Goal: Information Seeking & Learning: Learn about a topic

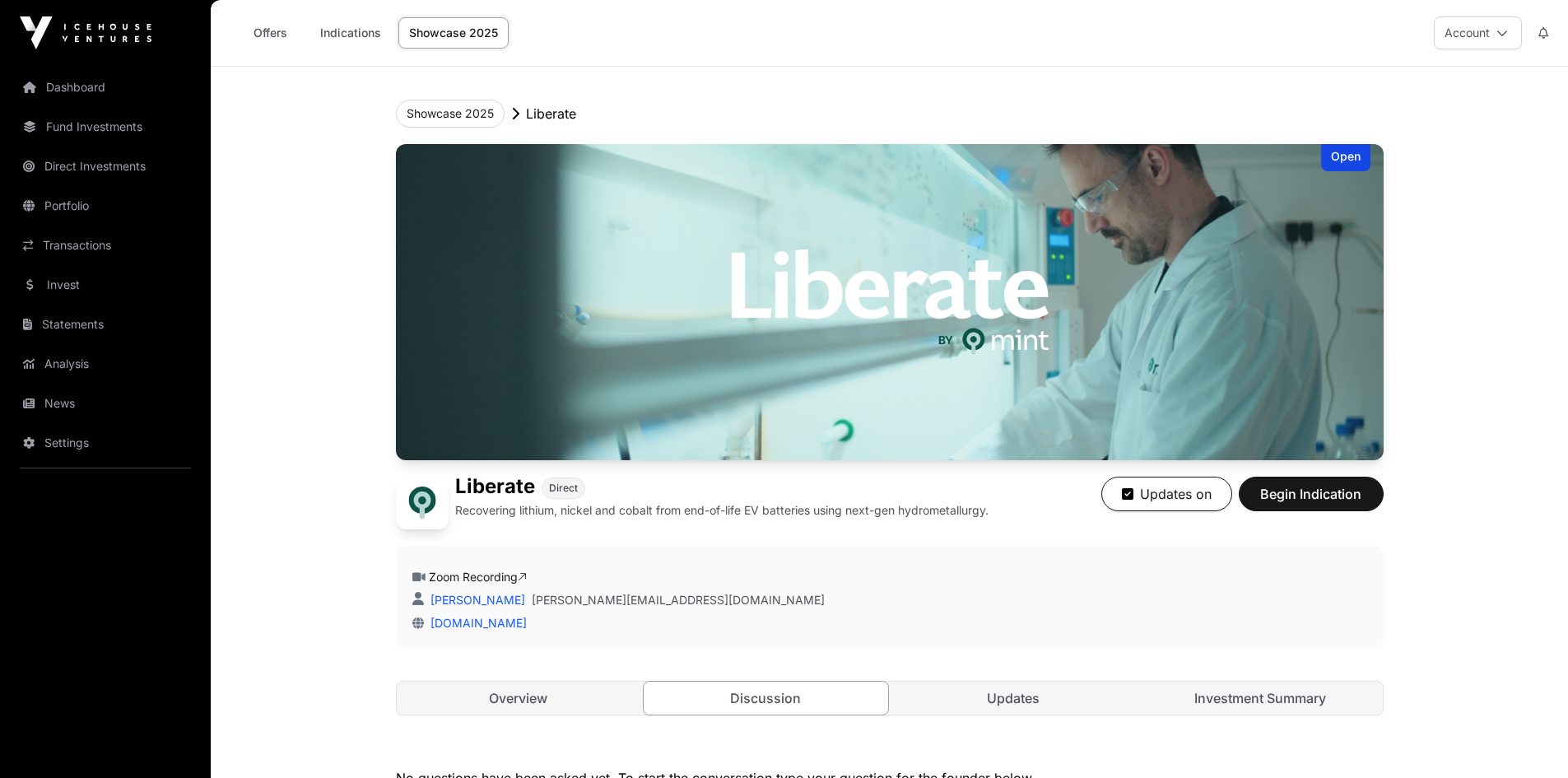
click at [86, 116] on link "Fund Investments" at bounding box center [106, 127] width 185 height 37
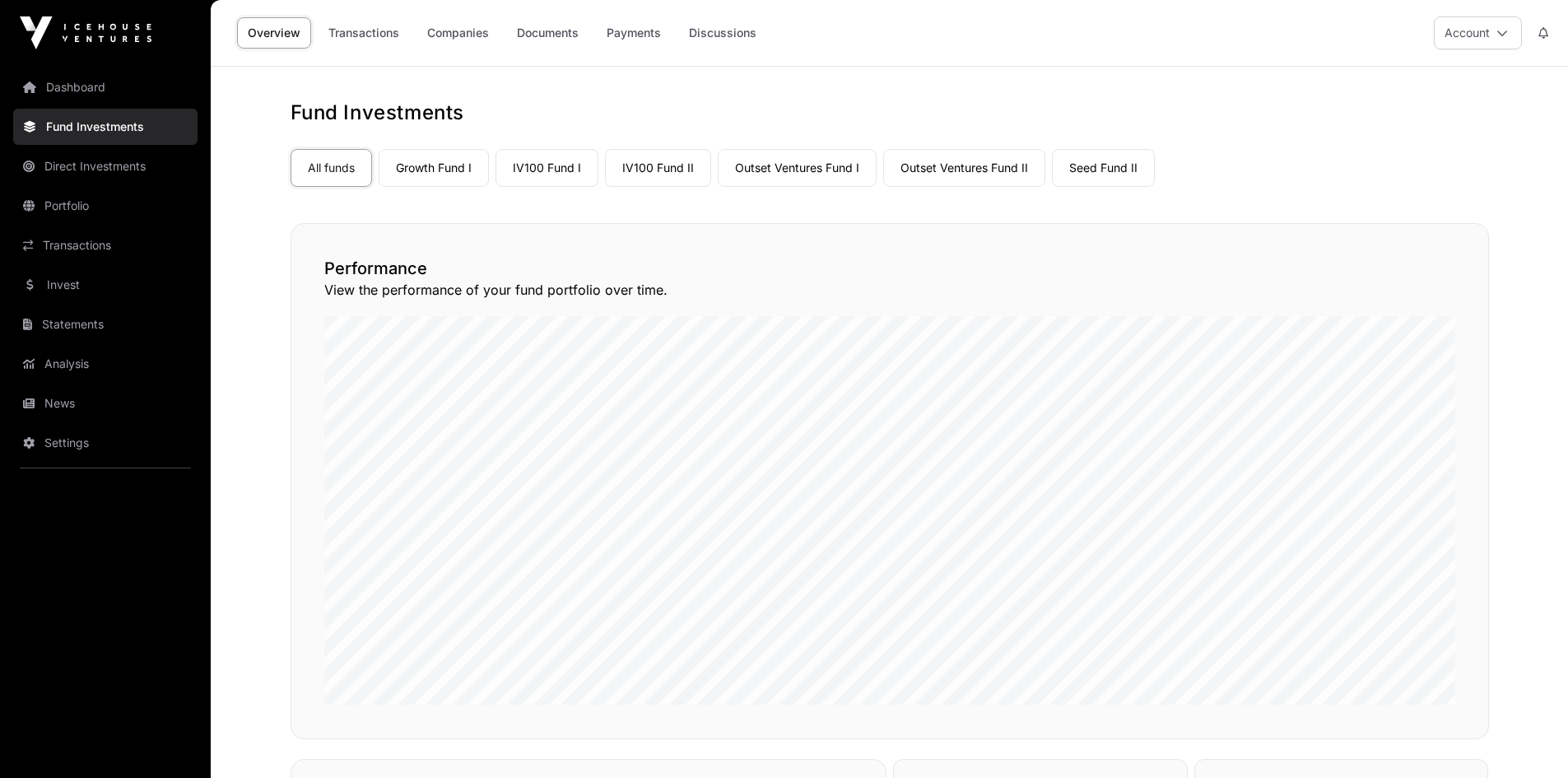
click at [554, 169] on link "IV100 Fund I" at bounding box center [547, 168] width 103 height 38
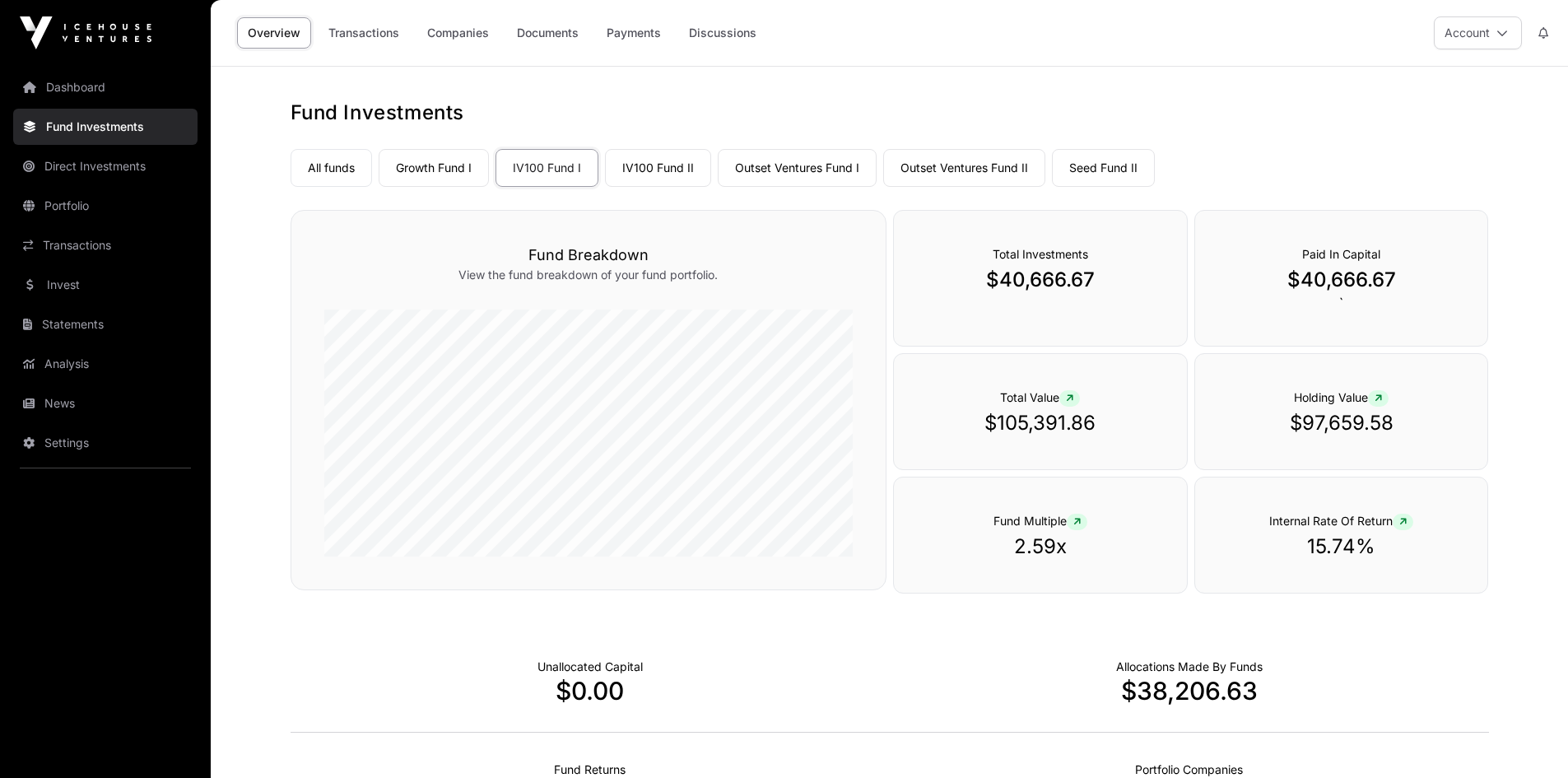
click at [453, 32] on link "Companies" at bounding box center [458, 33] width 83 height 32
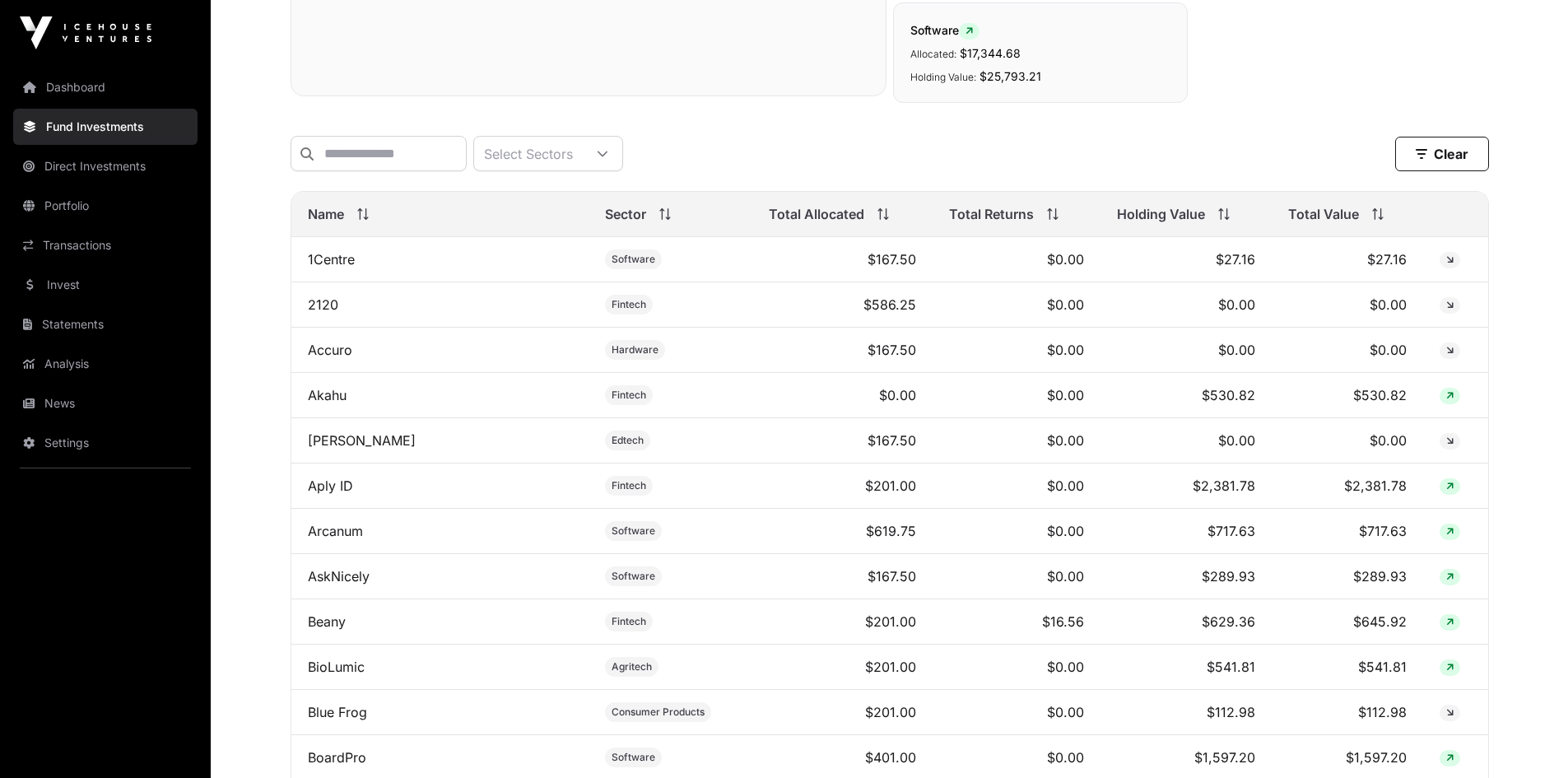
scroll to position [731, 0]
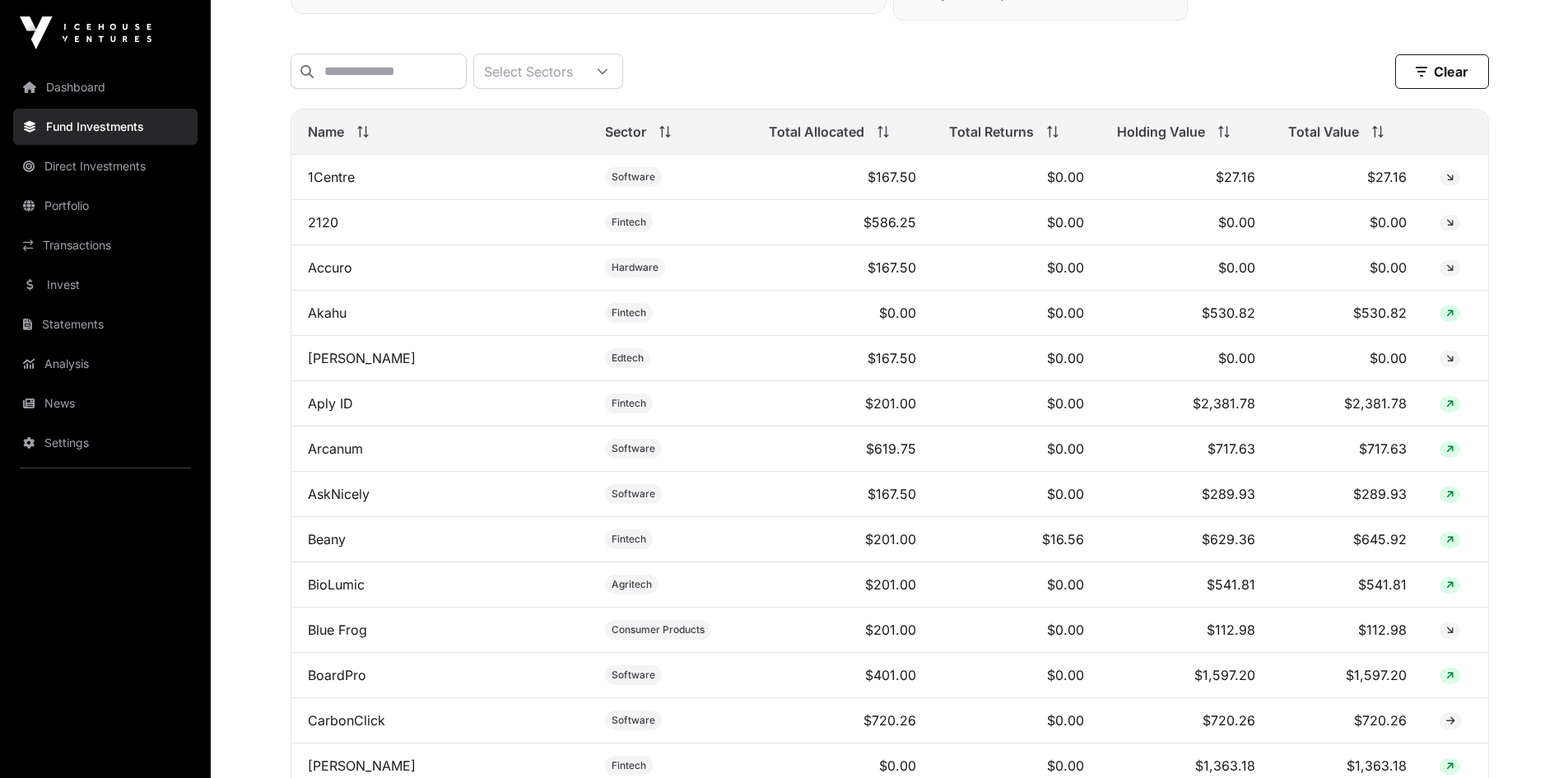
click at [329, 275] on link "Accuro" at bounding box center [329, 268] width 44 height 17
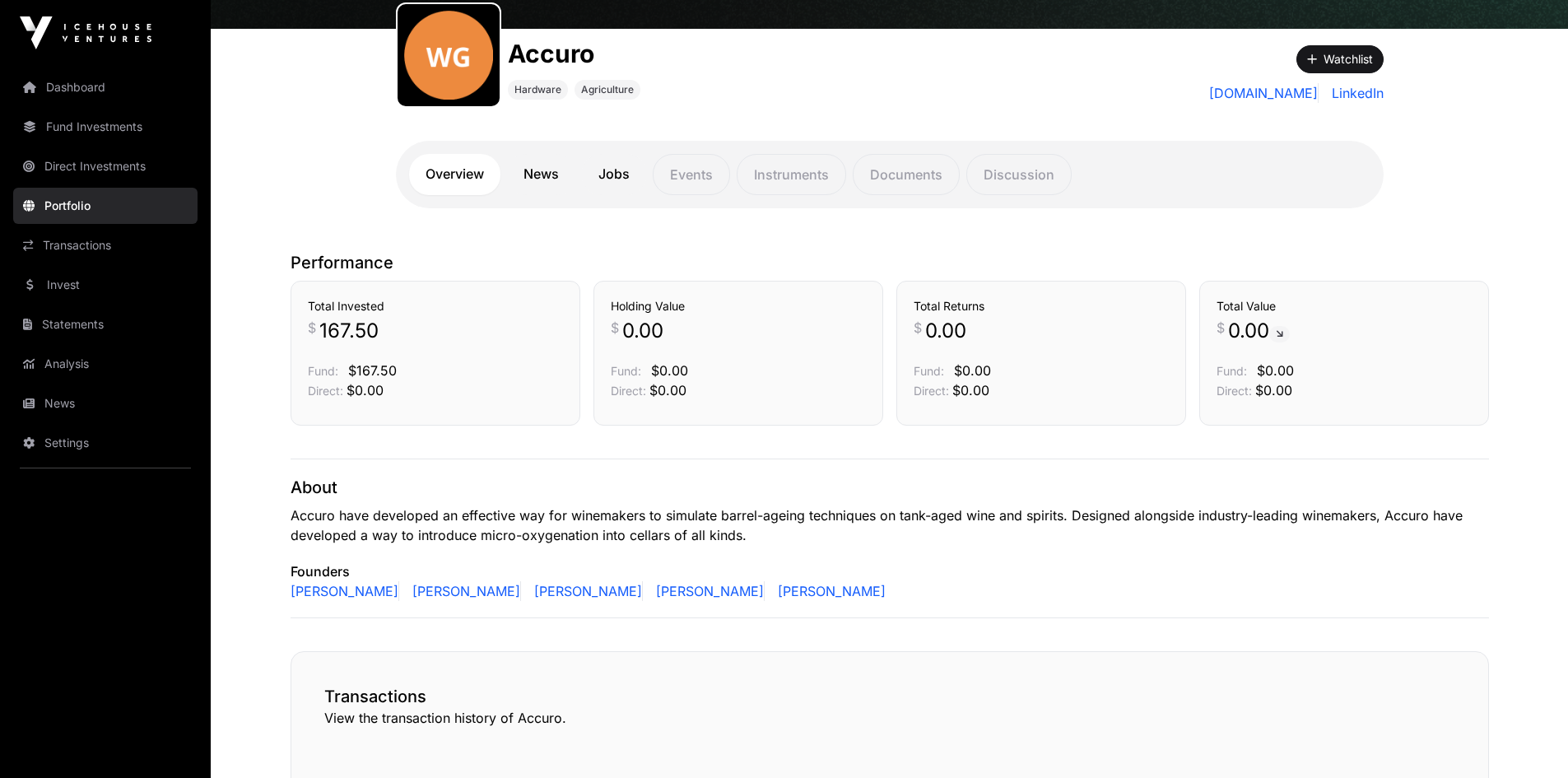
scroll to position [101, 0]
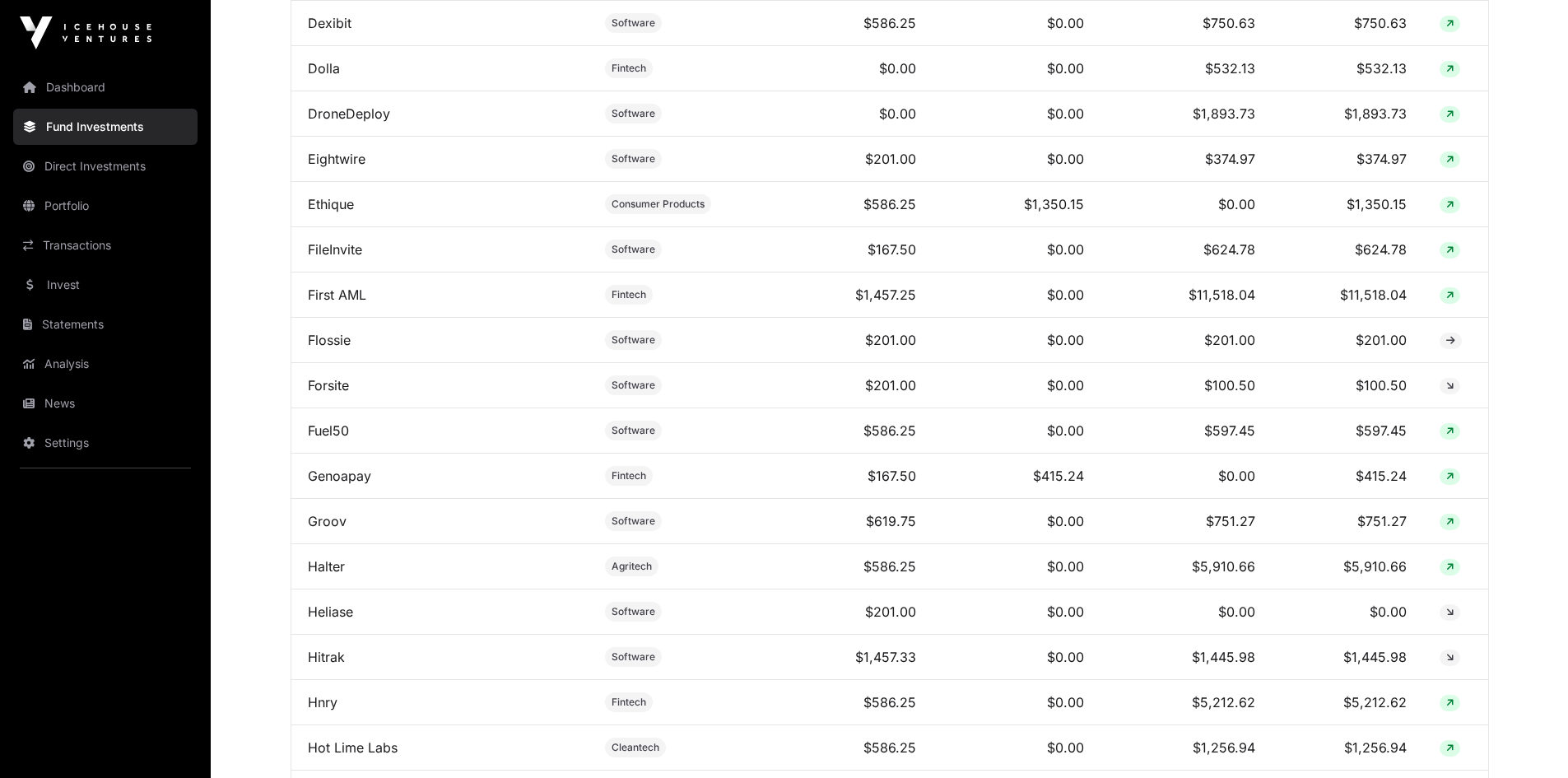
scroll to position [1966, 0]
